Goal: Task Accomplishment & Management: Manage account settings

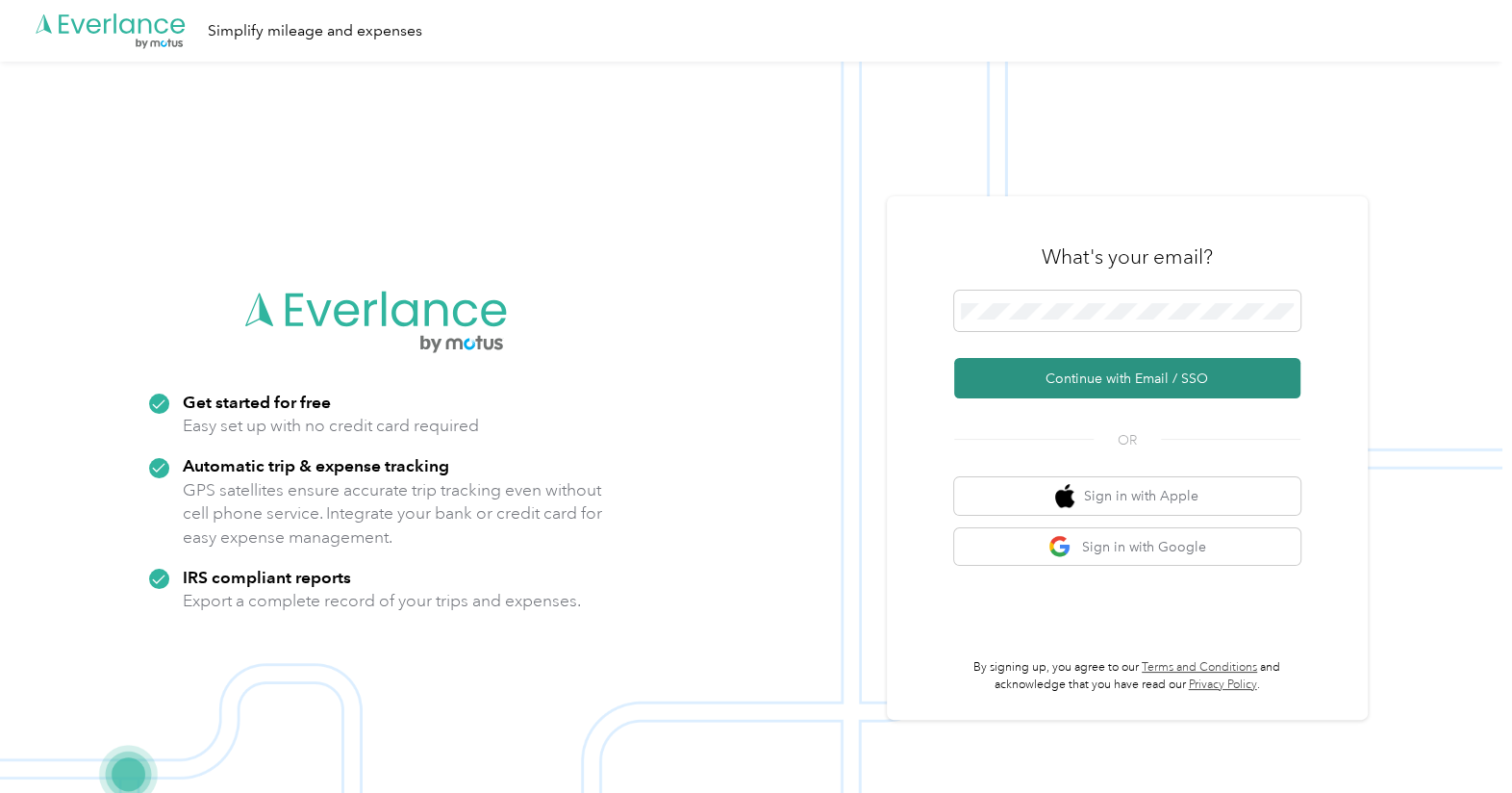
click at [1141, 385] on button "Continue with Email / SSO" at bounding box center [1128, 378] width 346 height 41
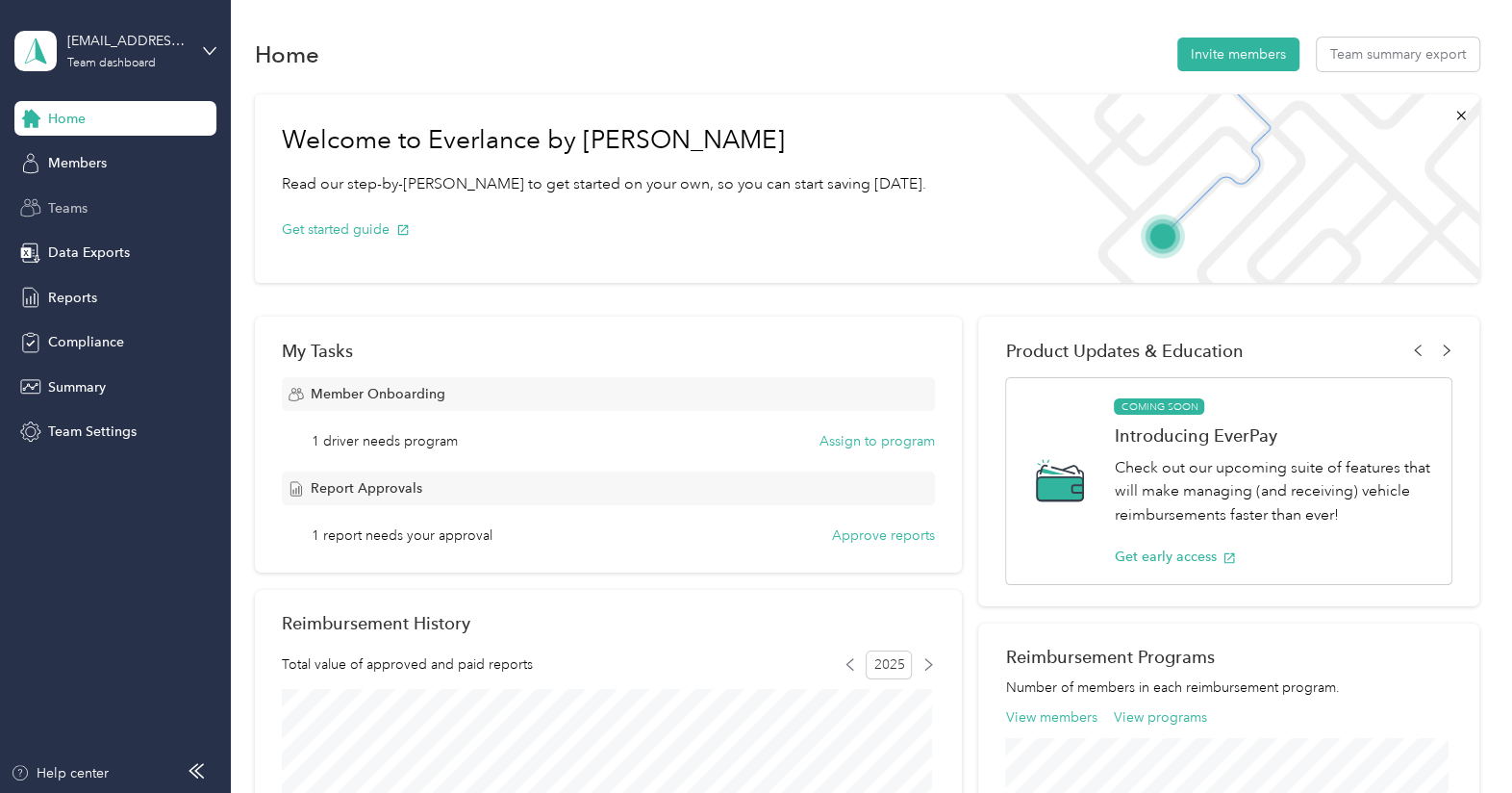
click at [72, 211] on span "Teams" at bounding box center [68, 209] width 40 height 20
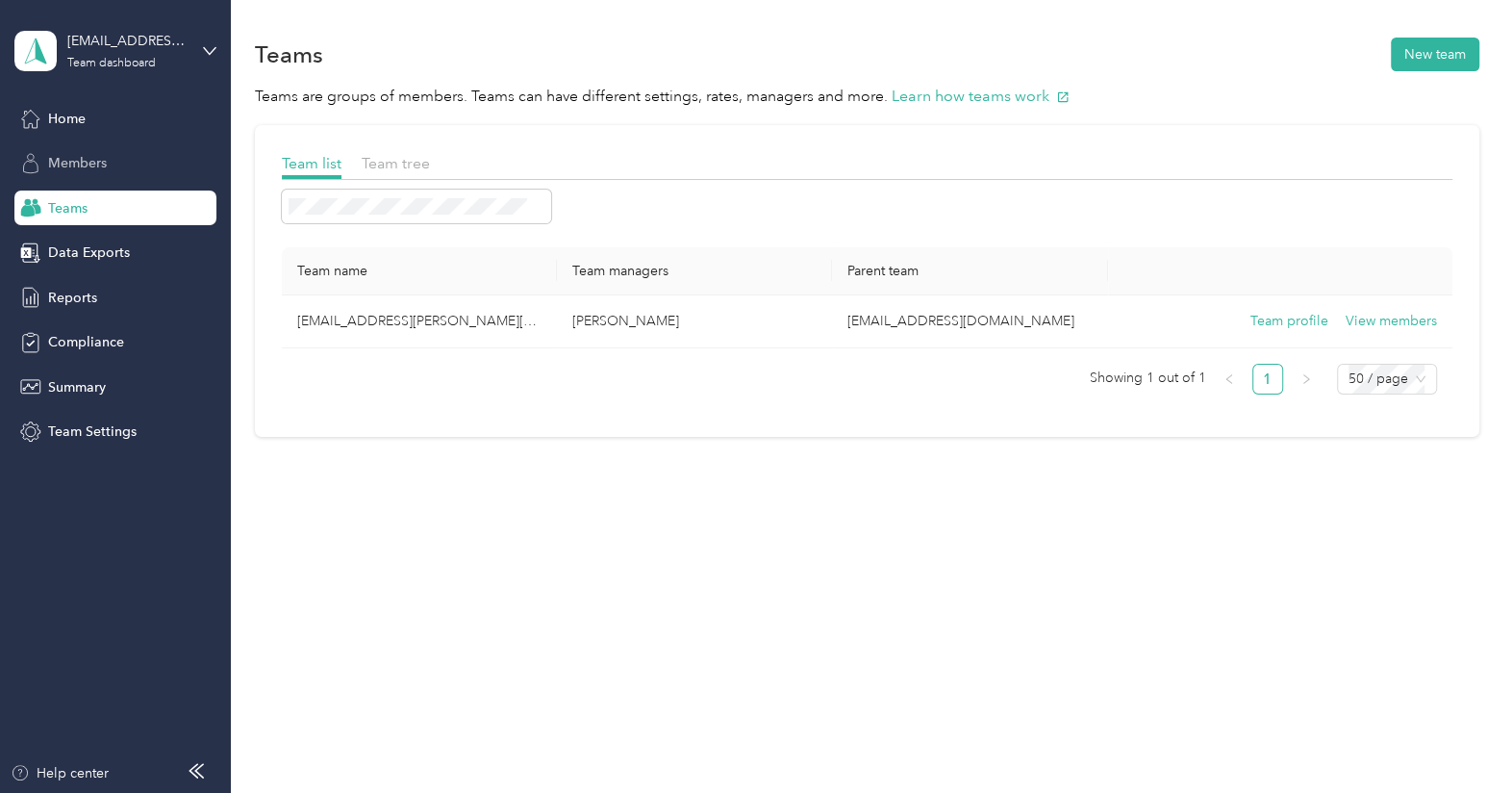
click at [79, 164] on span "Members" at bounding box center [77, 163] width 58 height 20
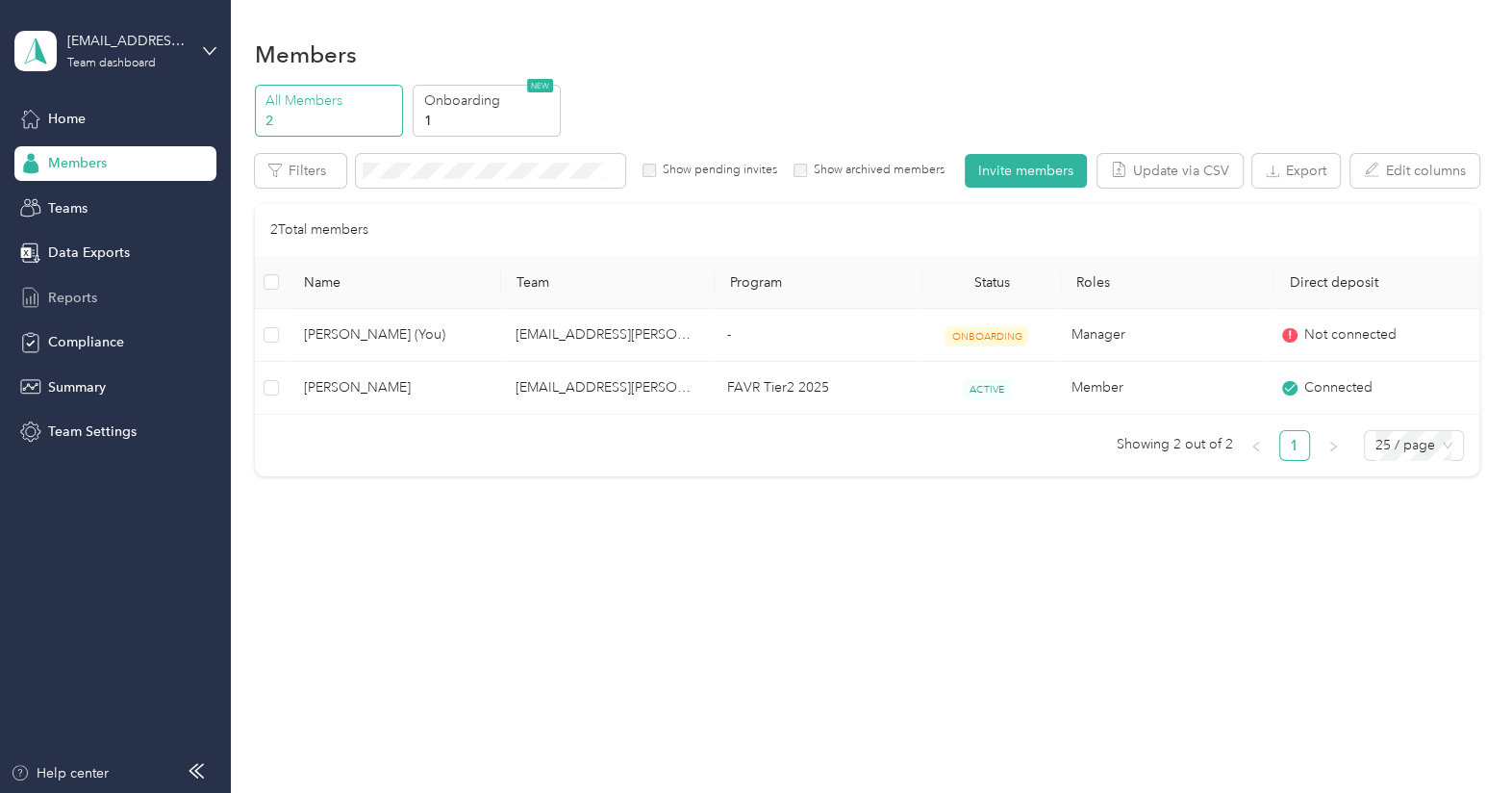
click at [61, 299] on span "Reports" at bounding box center [73, 298] width 49 height 20
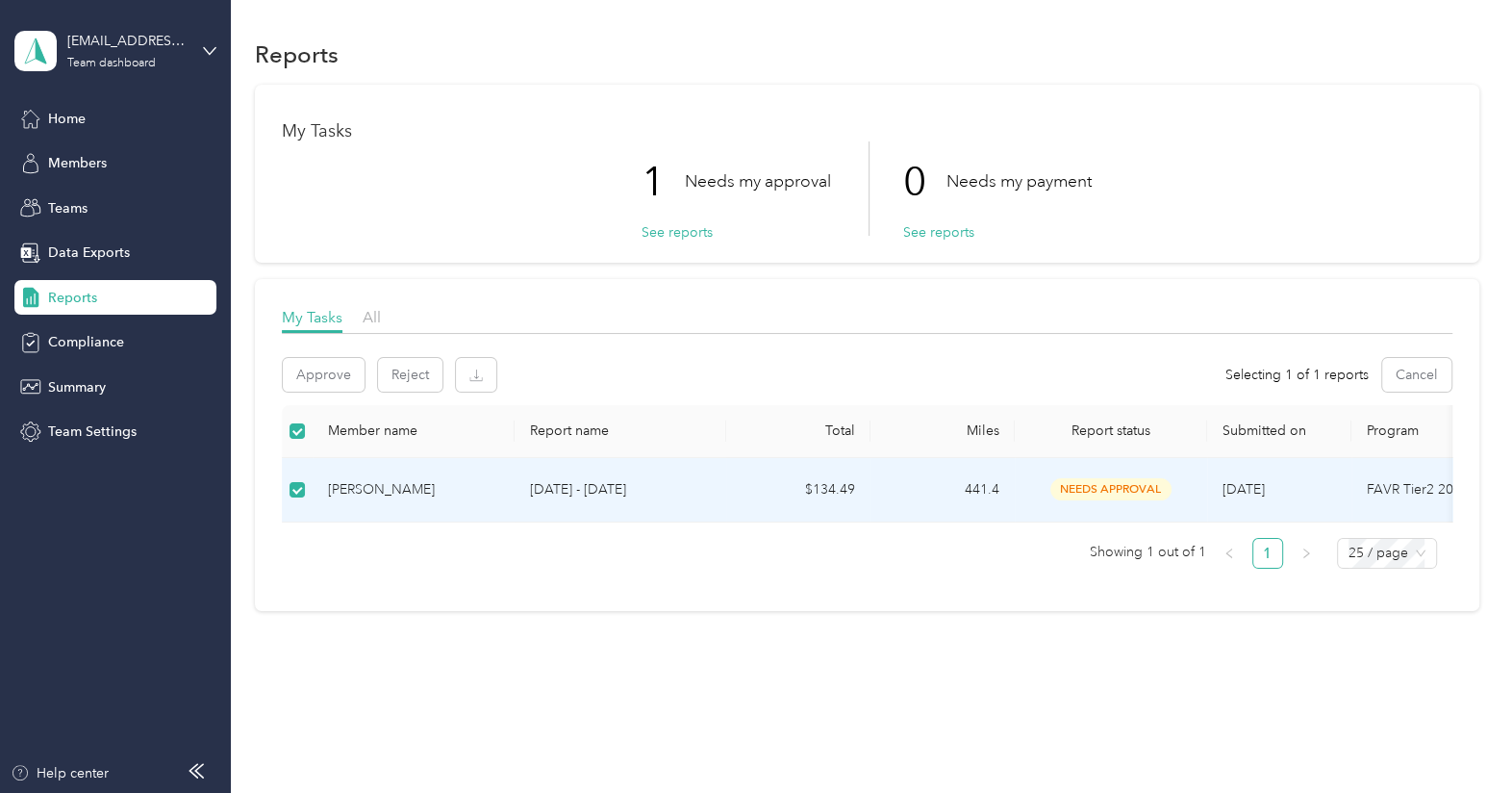
click at [1096, 485] on span "needs approval" at bounding box center [1111, 489] width 122 height 22
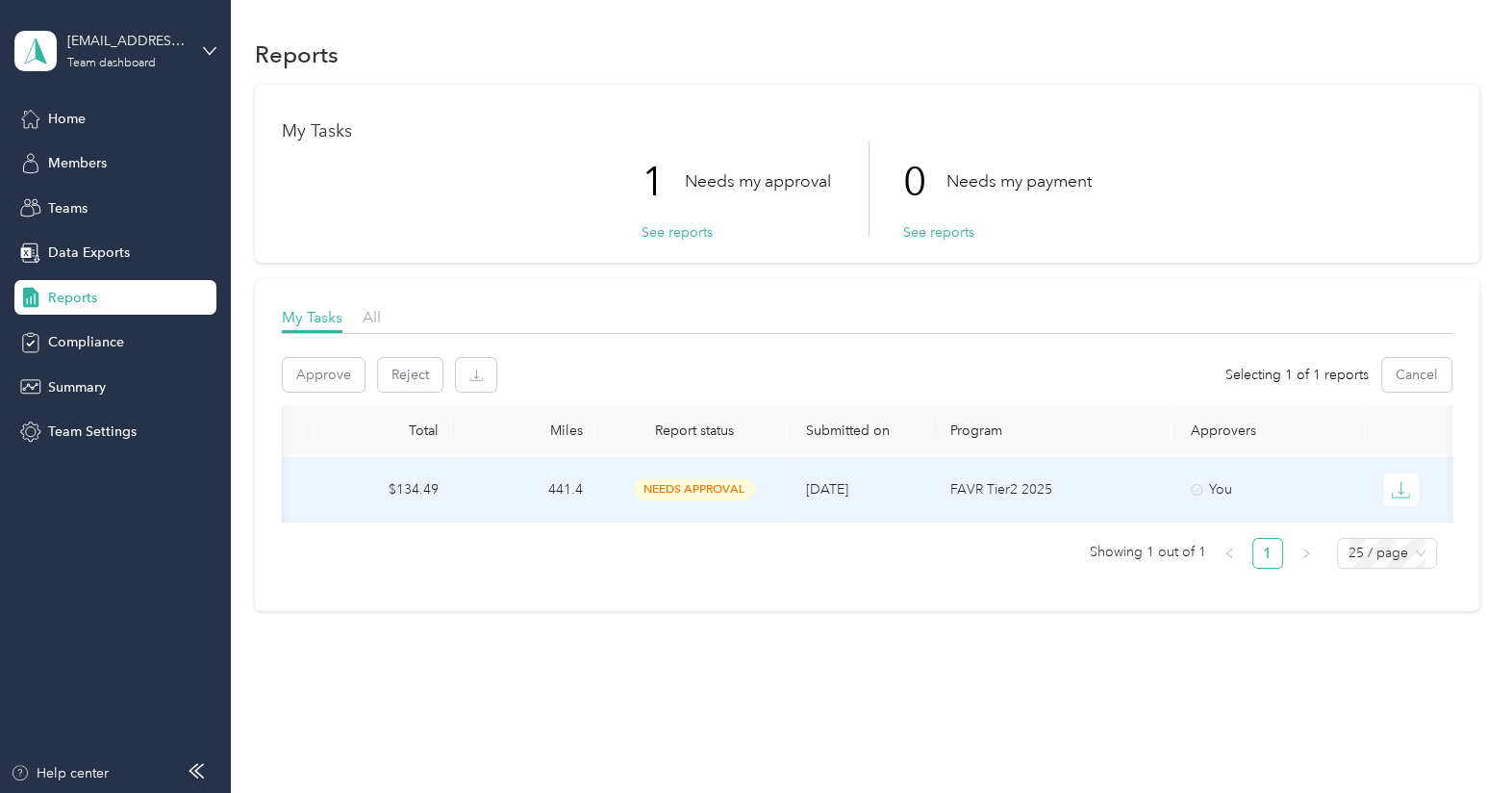
scroll to position [0, 433]
click at [1187, 492] on div "You" at bounding box center [1261, 489] width 162 height 21
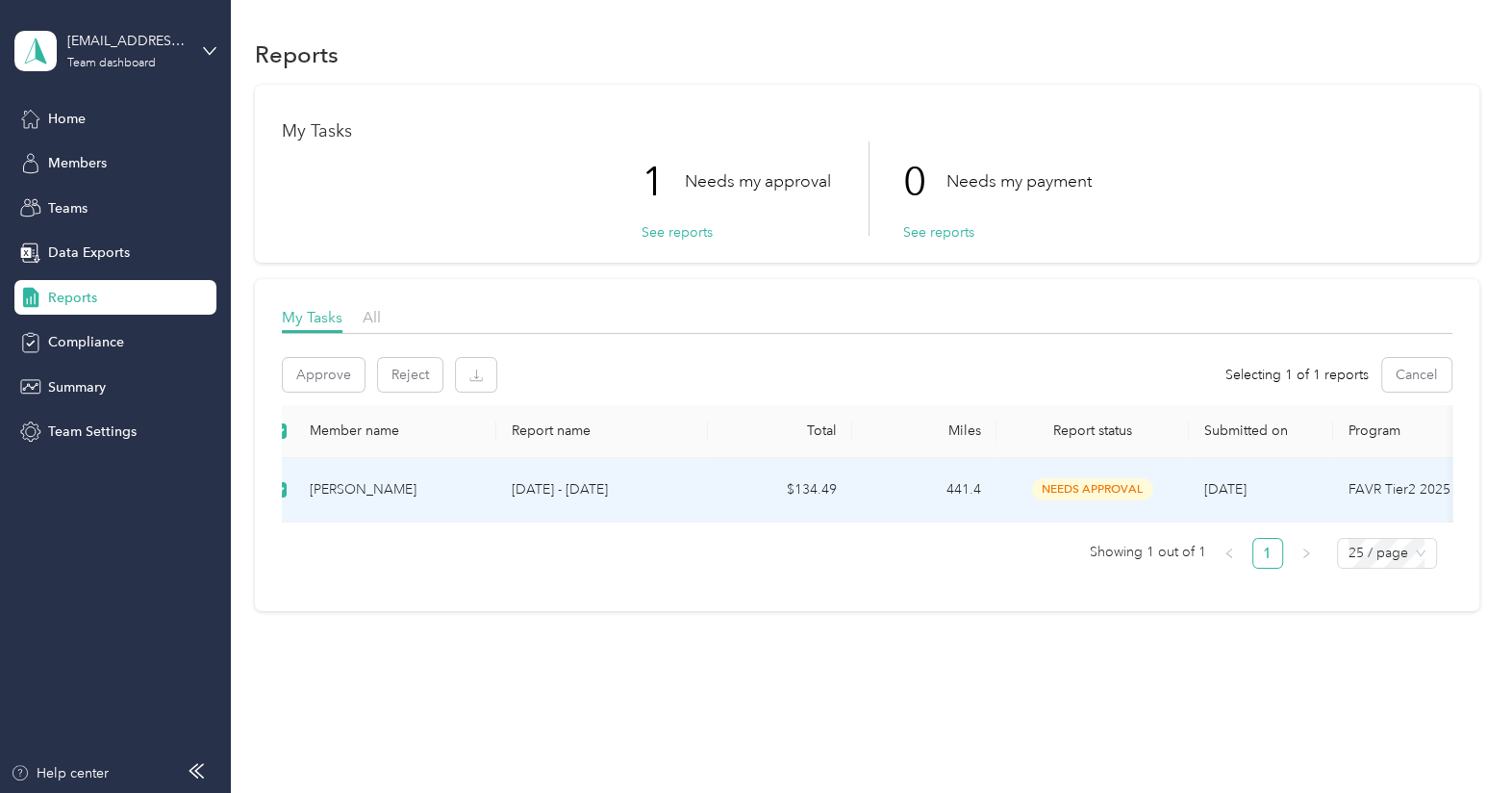
scroll to position [0, 0]
click at [331, 371] on button "Approve" at bounding box center [323, 375] width 82 height 34
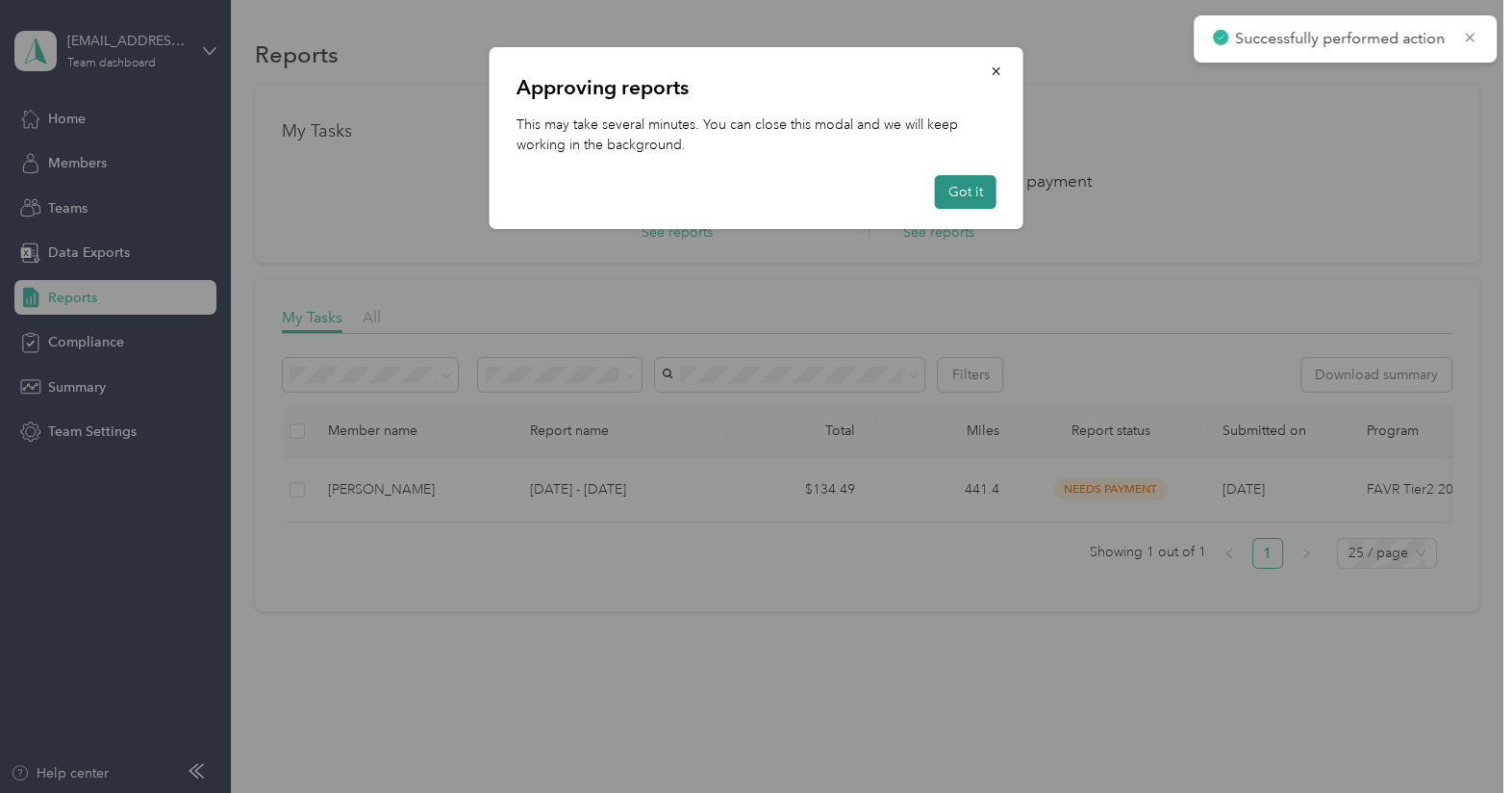
click at [967, 196] on button "Got it" at bounding box center [966, 192] width 61 height 34
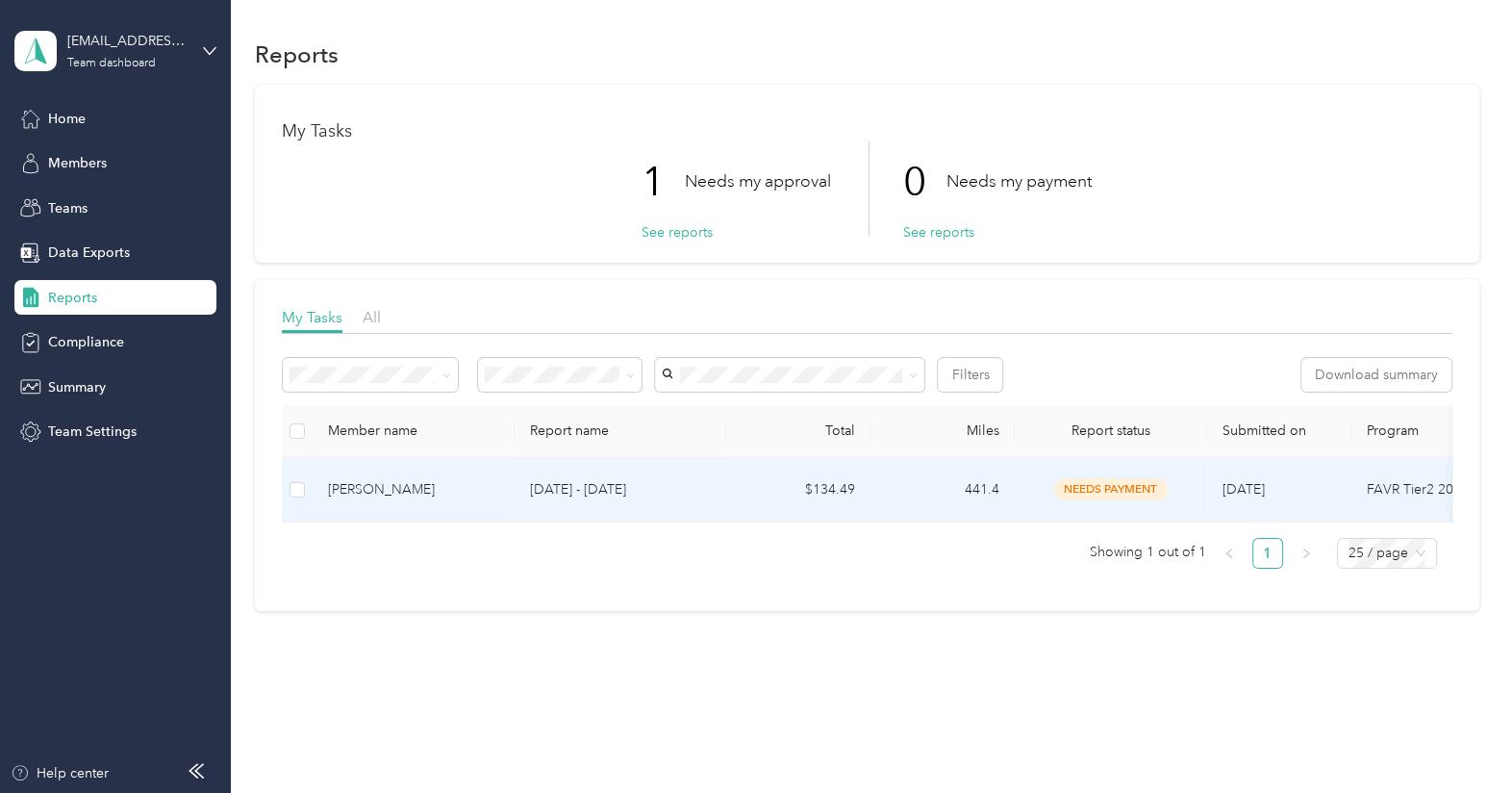
click at [747, 485] on td "$134.49" at bounding box center [798, 489] width 144 height 64
